Goal: Find contact information: Obtain details needed to contact an individual or organization

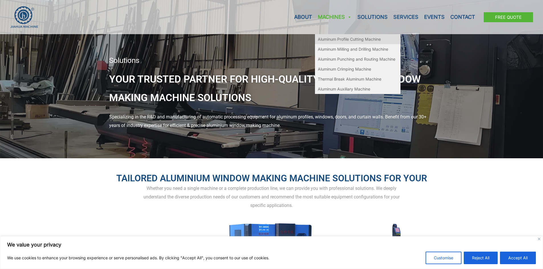
click at [332, 37] on link "Aluminum Profile Cutting Machine" at bounding box center [358, 39] width 86 height 10
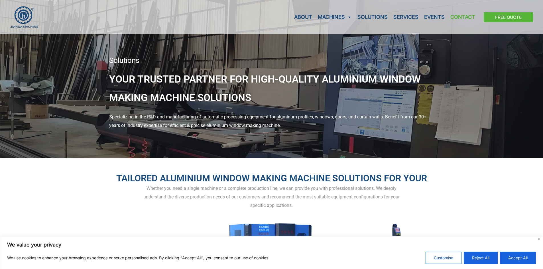
click at [465, 17] on link "Contact" at bounding box center [463, 17] width 30 height 34
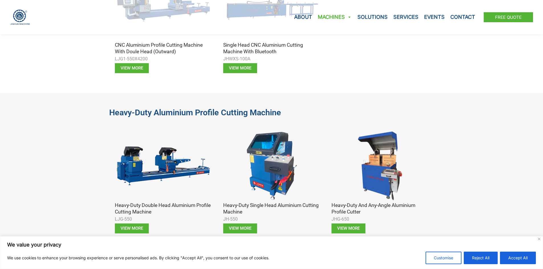
scroll to position [884, 0]
